Goal: Transaction & Acquisition: Subscribe to service/newsletter

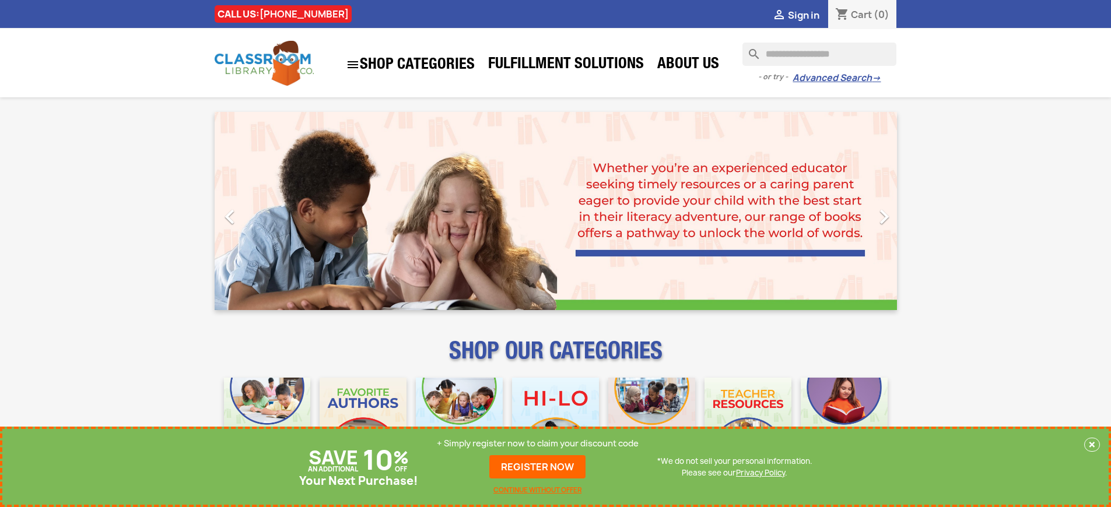
click at [538, 444] on p "+ Simply register now to claim your discount code" at bounding box center [538, 444] width 202 height 12
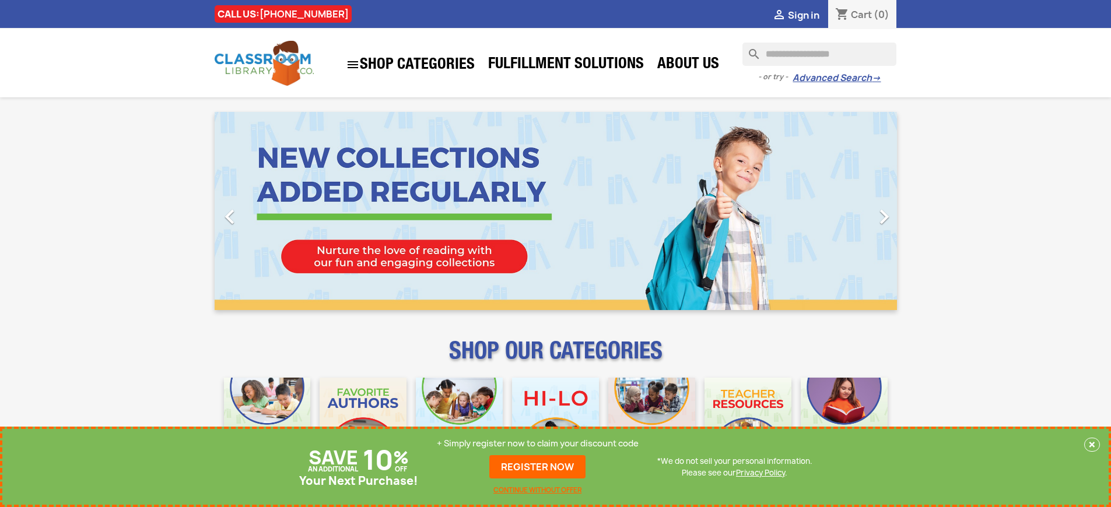
click at [538, 444] on p "+ Simply register now to claim your discount code" at bounding box center [538, 444] width 202 height 12
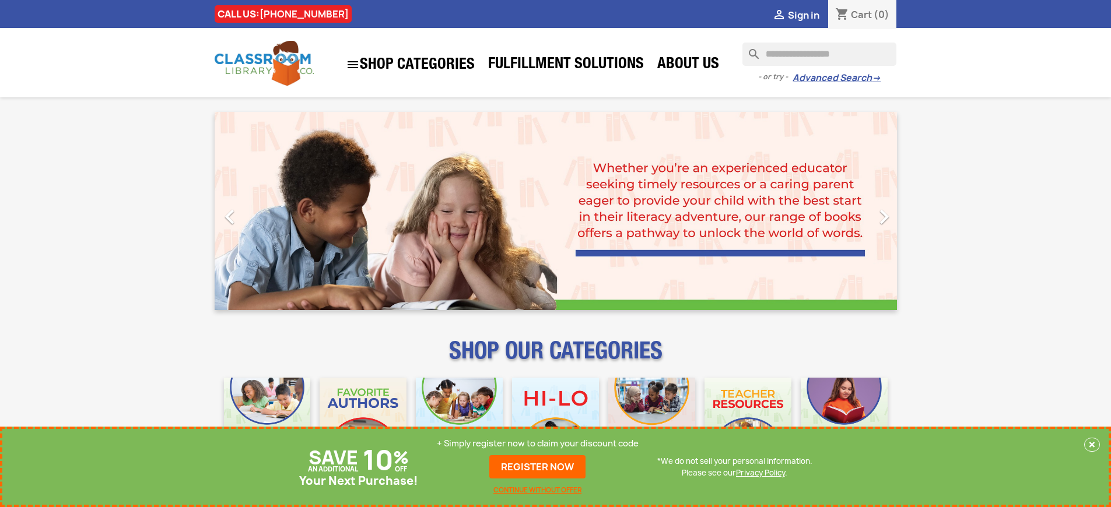
click at [538, 444] on p "+ Simply register now to claim your discount code" at bounding box center [538, 444] width 202 height 12
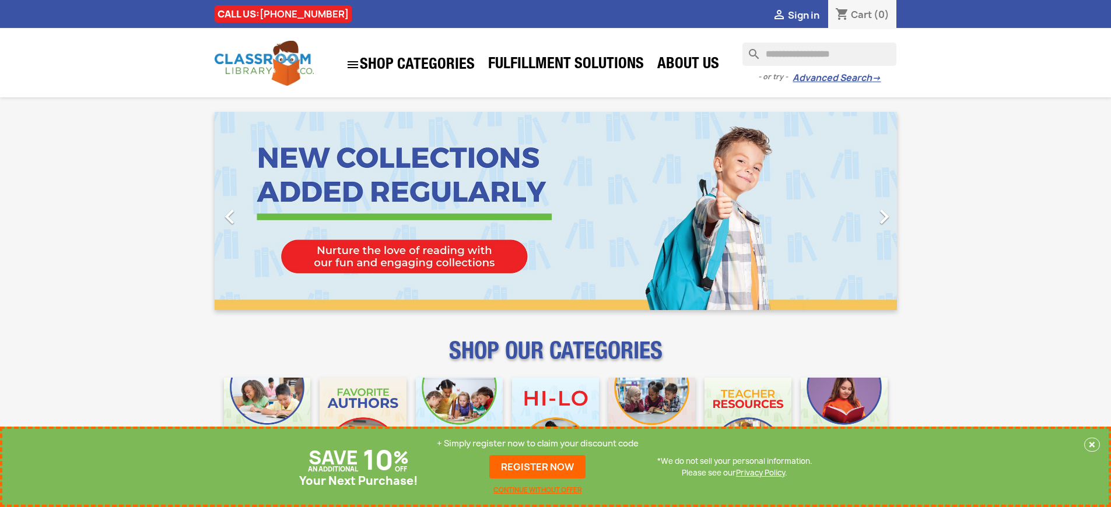
click at [538, 444] on p "+ Simply register now to claim your discount code" at bounding box center [538, 444] width 202 height 12
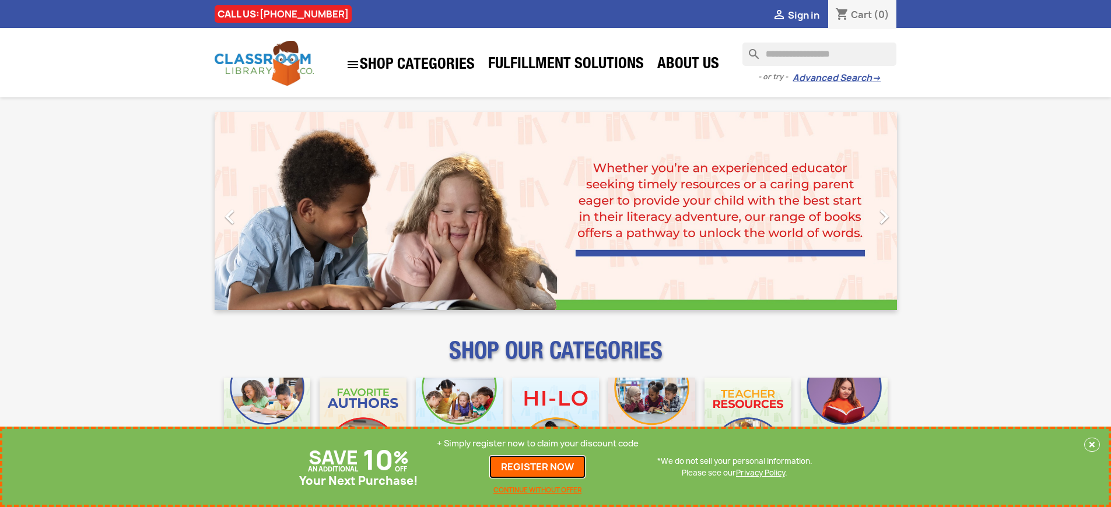
click at [538, 467] on link "REGISTER NOW" at bounding box center [537, 467] width 96 height 23
click at [538, 444] on p "+ Simply register now to claim your discount code" at bounding box center [538, 444] width 202 height 12
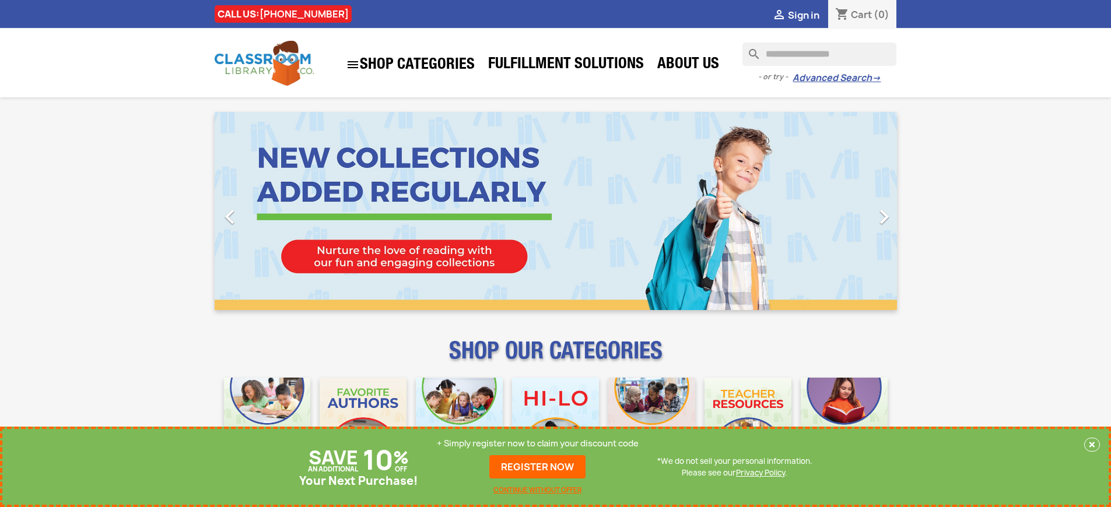
click at [538, 444] on p "+ Simply register now to claim your discount code" at bounding box center [538, 444] width 202 height 12
click at [538, 467] on link "REGISTER NOW" at bounding box center [537, 467] width 96 height 23
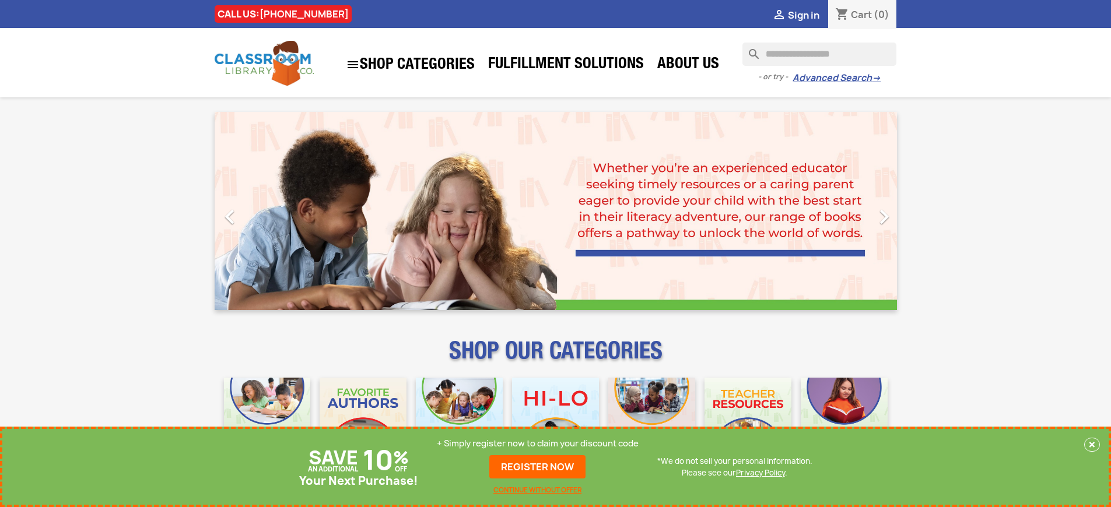
click at [538, 444] on p "+ Simply register now to claim your discount code" at bounding box center [538, 444] width 202 height 12
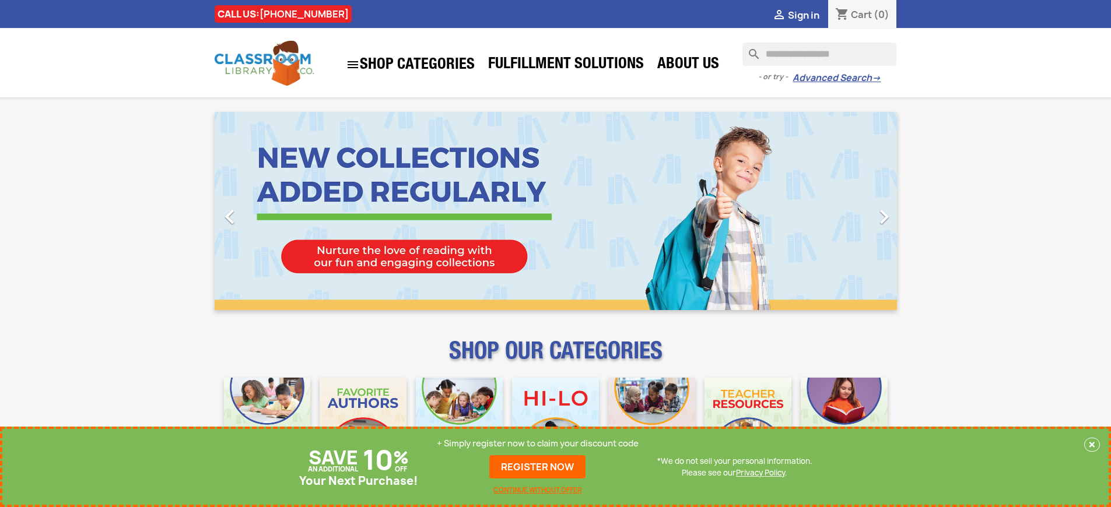
click at [538, 444] on p "+ Simply register now to claim your discount code" at bounding box center [538, 444] width 202 height 12
click at [538, 467] on link "REGISTER NOW" at bounding box center [537, 467] width 96 height 23
